Goal: Task Accomplishment & Management: Use online tool/utility

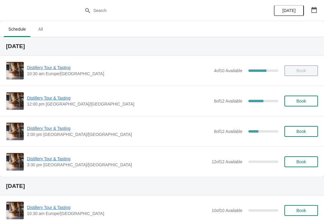
click at [315, 11] on icon "button" at bounding box center [314, 10] width 6 height 6
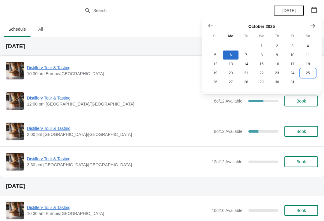
click at [304, 75] on button "25" at bounding box center [307, 72] width 15 height 9
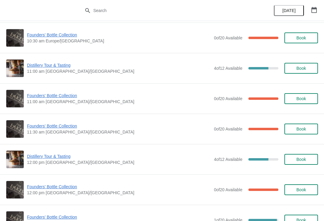
scroll to position [95, 0]
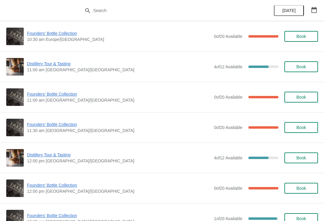
click at [62, 184] on span "Founders' Bottle Collection" at bounding box center [119, 185] width 184 height 6
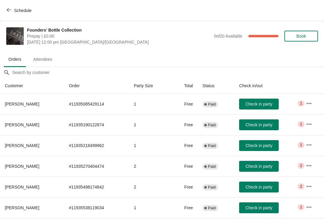
click at [9, 12] on icon "button" at bounding box center [9, 10] width 5 height 5
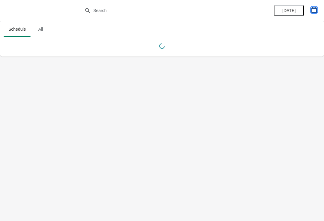
click at [309, 8] on button "button" at bounding box center [314, 10] width 11 height 11
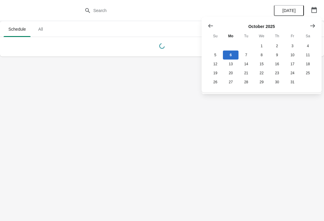
click at [316, 25] on button "Show next month, November 2025" at bounding box center [312, 25] width 11 height 11
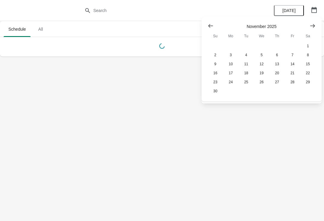
click at [207, 24] on button "Show previous month, October 2025" at bounding box center [210, 25] width 11 height 11
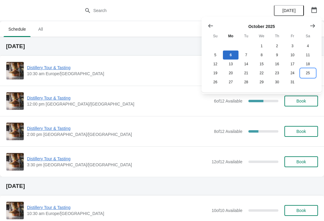
click at [310, 77] on button "25" at bounding box center [307, 72] width 15 height 9
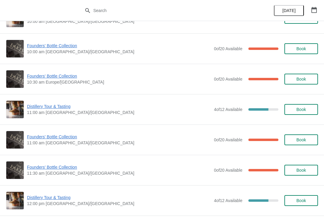
scroll to position [53, 0]
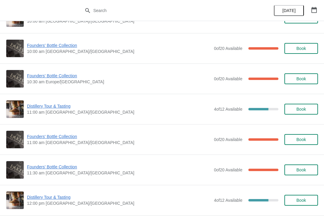
click at [60, 168] on span "Founders' Bottle Collection" at bounding box center [119, 167] width 184 height 6
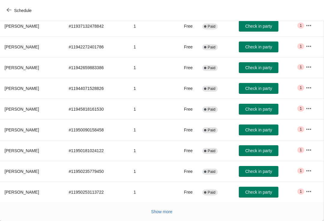
scroll to position [98, 0]
click at [162, 215] on button "Show more" at bounding box center [162, 211] width 26 height 11
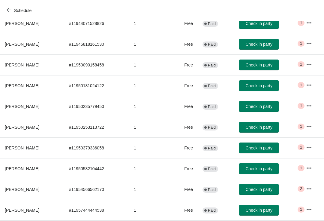
scroll to position [0, 0]
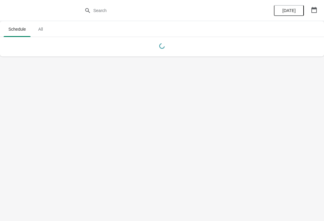
click at [309, 8] on button "button" at bounding box center [314, 10] width 11 height 11
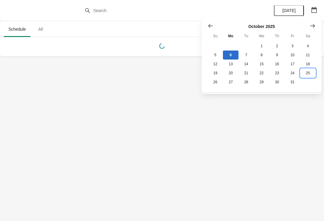
click at [308, 74] on button "25" at bounding box center [307, 72] width 15 height 9
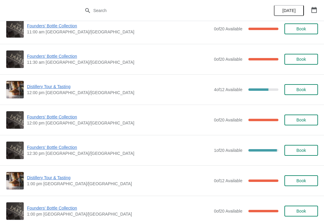
scroll to position [164, 0]
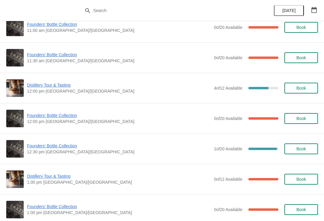
click at [53, 147] on span "Founders' Bottle Collection" at bounding box center [119, 146] width 184 height 6
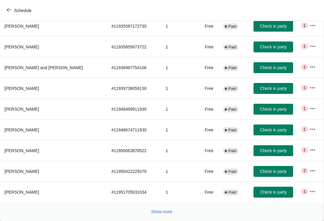
scroll to position [98, 0]
click at [161, 212] on span "Show more" at bounding box center [161, 211] width 21 height 5
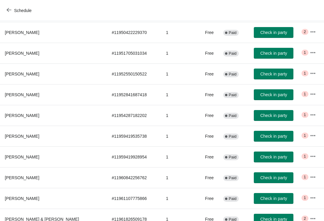
scroll to position [237, 0]
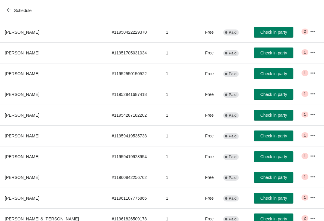
click at [310, 178] on icon "button" at bounding box center [313, 176] width 6 height 6
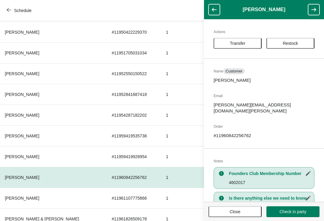
click at [233, 43] on span "Transfer" at bounding box center [238, 43] width 16 height 5
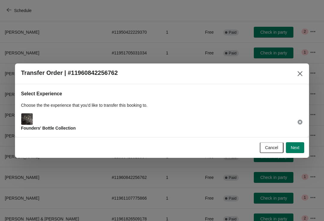
click at [299, 149] on span "Next" at bounding box center [295, 147] width 9 height 5
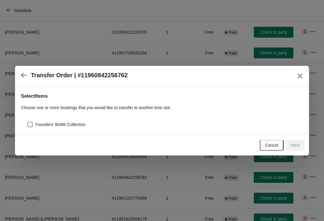
click at [28, 124] on span at bounding box center [29, 124] width 5 height 5
click at [28, 122] on input "Founders' Bottle Collection" at bounding box center [27, 122] width 0 height 0
checkbox input "true"
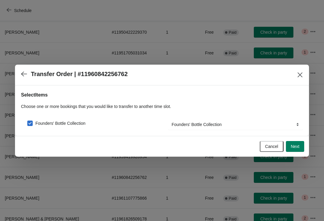
click at [299, 147] on span "Next" at bounding box center [295, 146] width 9 height 5
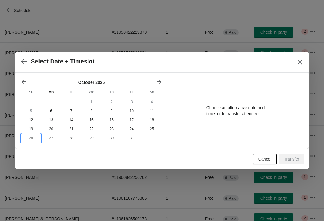
click at [31, 140] on button "26" at bounding box center [31, 137] width 20 height 9
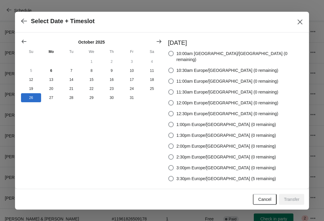
click at [174, 176] on span at bounding box center [171, 178] width 6 height 6
click at [169, 176] on input "3:30pm Europe/London (5 remaining)" at bounding box center [168, 176] width 0 height 0
radio input "true"
click at [296, 194] on button "Transfer" at bounding box center [291, 199] width 25 height 11
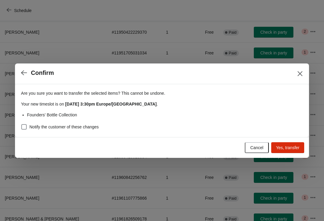
click at [20, 124] on div "Are you sure you want to transfer the selected items ? This cannot be undone. Y…" at bounding box center [162, 110] width 294 height 53
click at [23, 128] on span at bounding box center [23, 126] width 5 height 5
click at [22, 124] on input "Notify the customer of these changes" at bounding box center [21, 124] width 0 height 0
checkbox input "true"
click at [295, 150] on button "Yes, transfer" at bounding box center [287, 147] width 33 height 11
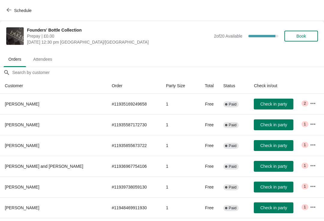
scroll to position [98, 0]
